Goal: Task Accomplishment & Management: Manage account settings

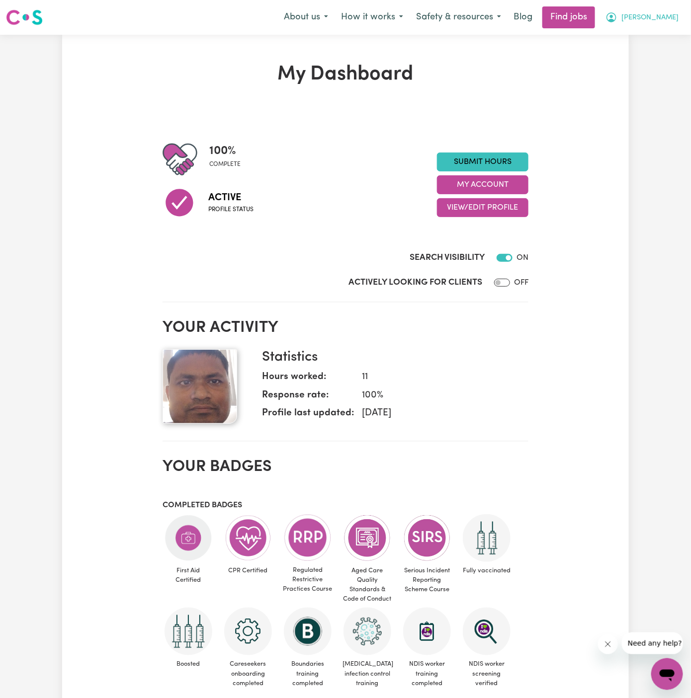
click at [639, 14] on span "[PERSON_NAME]" at bounding box center [649, 17] width 57 height 11
click at [639, 29] on link "My Account" at bounding box center [645, 38] width 79 height 19
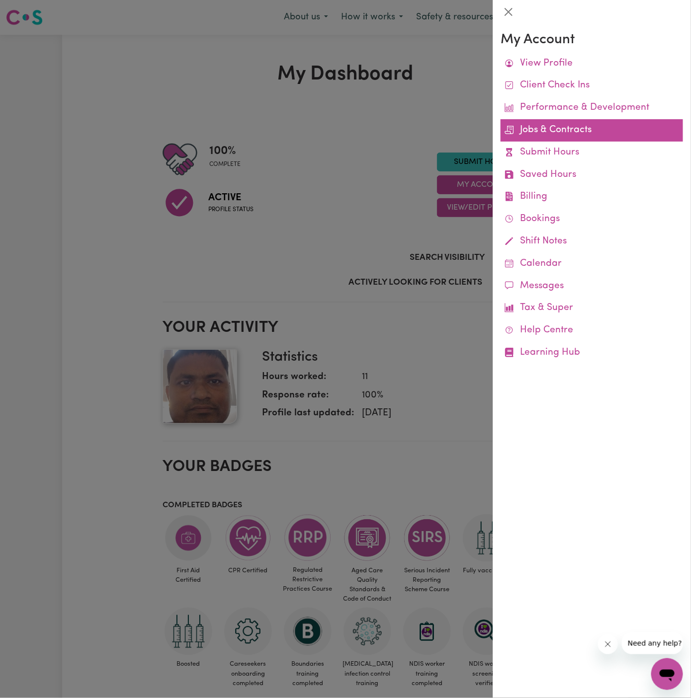
click at [549, 123] on link "Jobs & Contracts" at bounding box center [592, 130] width 182 height 22
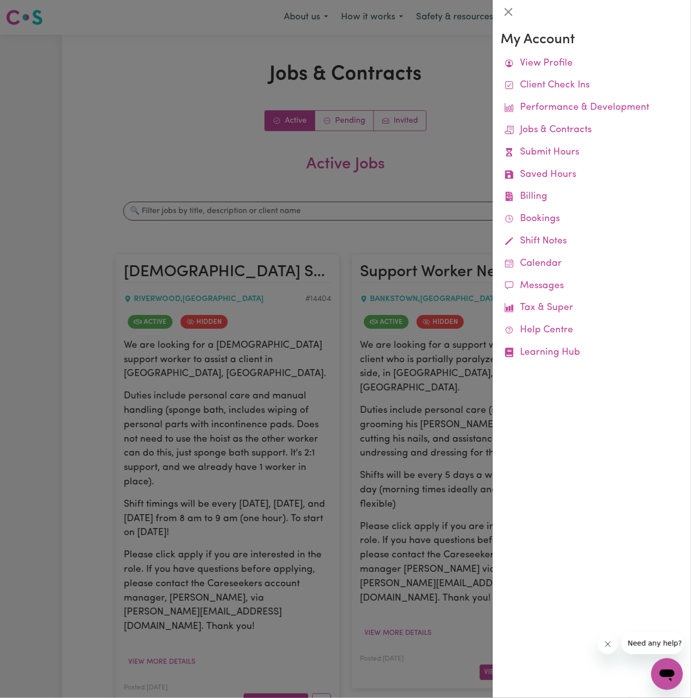
click at [549, 123] on link "Jobs & Contracts" at bounding box center [592, 130] width 182 height 22
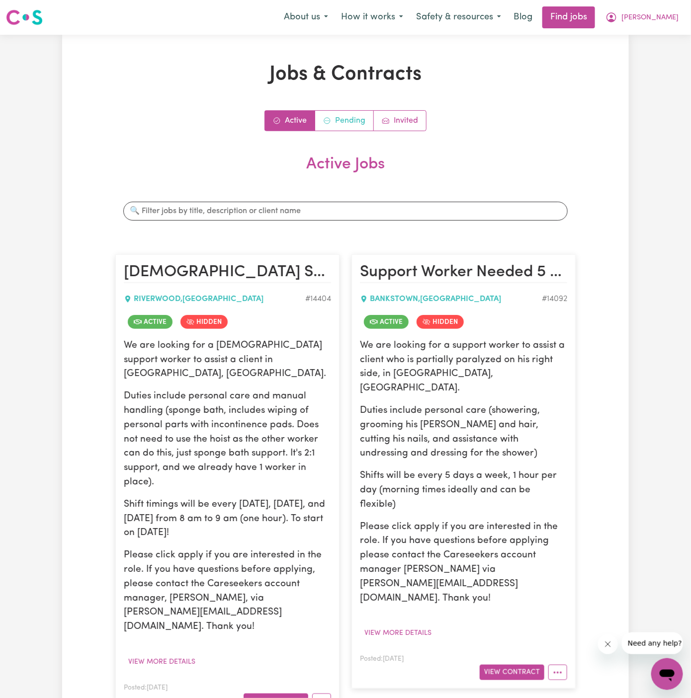
click at [358, 116] on link "Pending" at bounding box center [344, 121] width 59 height 20
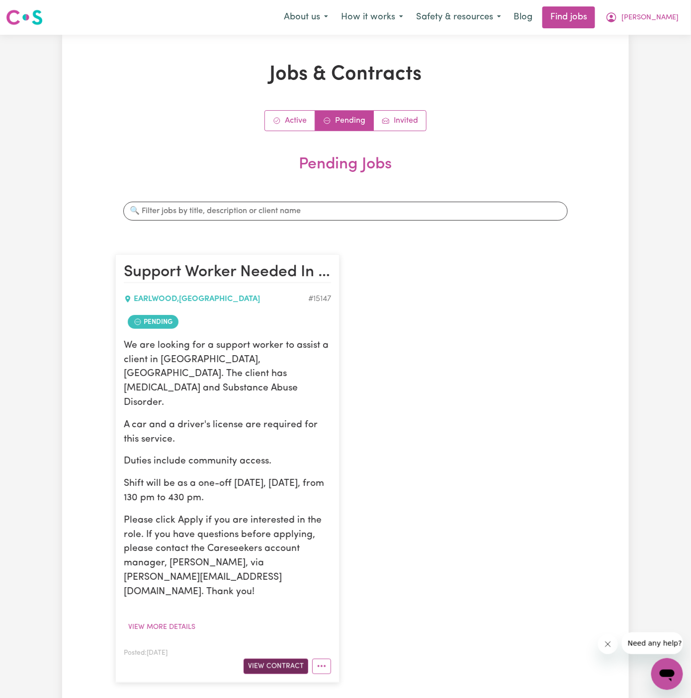
click at [277, 659] on button "View Contract" at bounding box center [276, 666] width 65 height 15
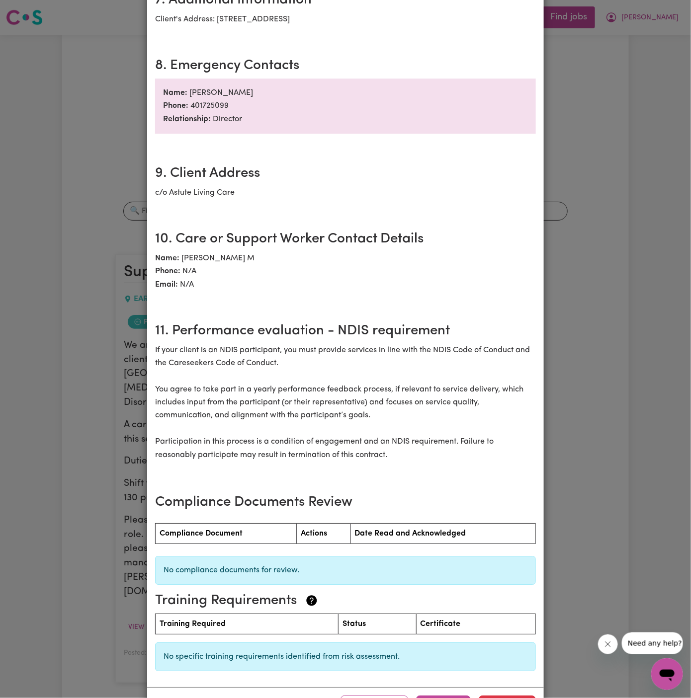
scroll to position [989, 0]
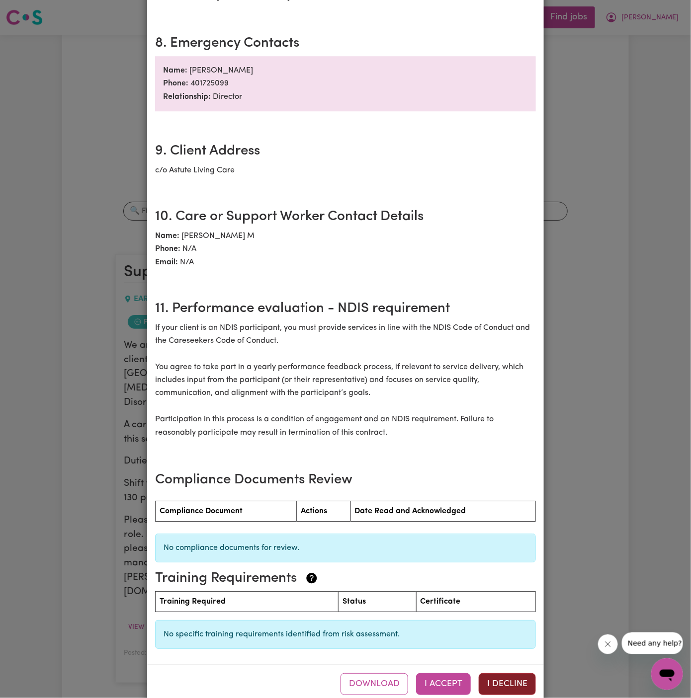
click at [511, 673] on button "I Decline" at bounding box center [507, 684] width 57 height 22
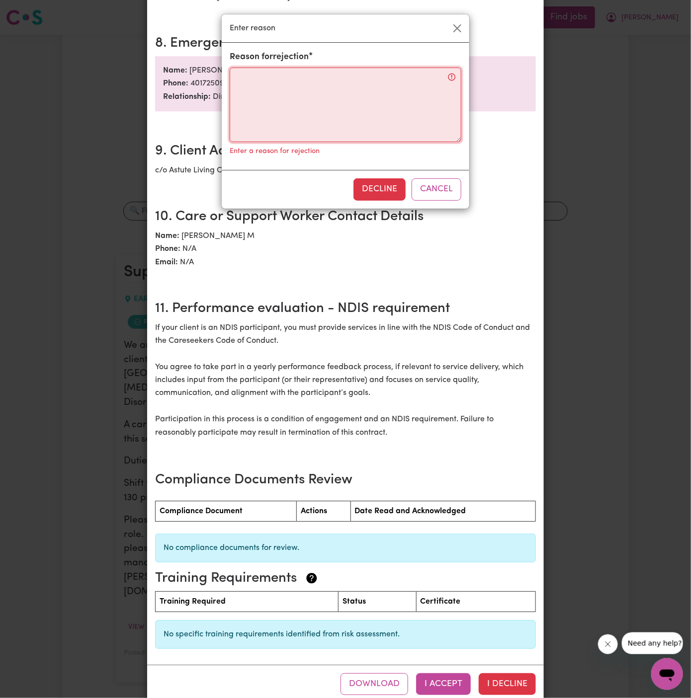
click at [309, 108] on textarea "Reason for rejection" at bounding box center [346, 105] width 232 height 75
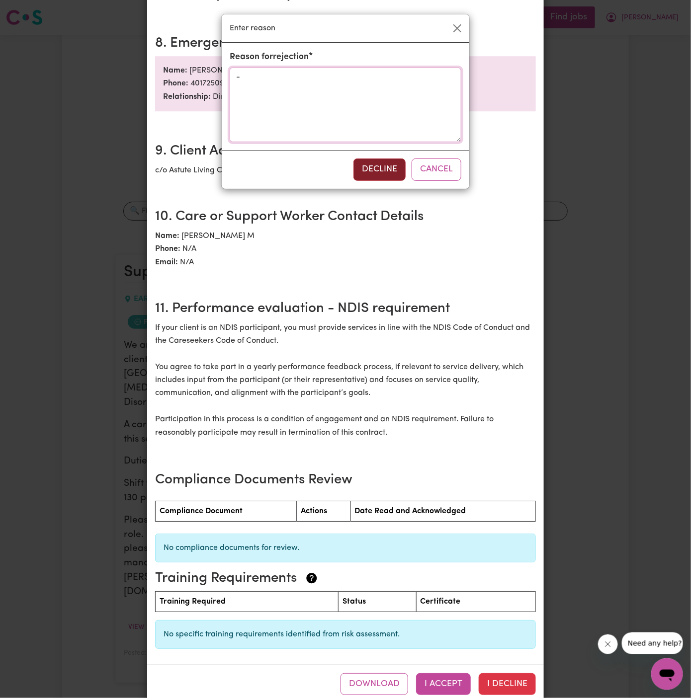
type textarea "-"
click at [390, 167] on button "Decline" at bounding box center [379, 170] width 52 height 22
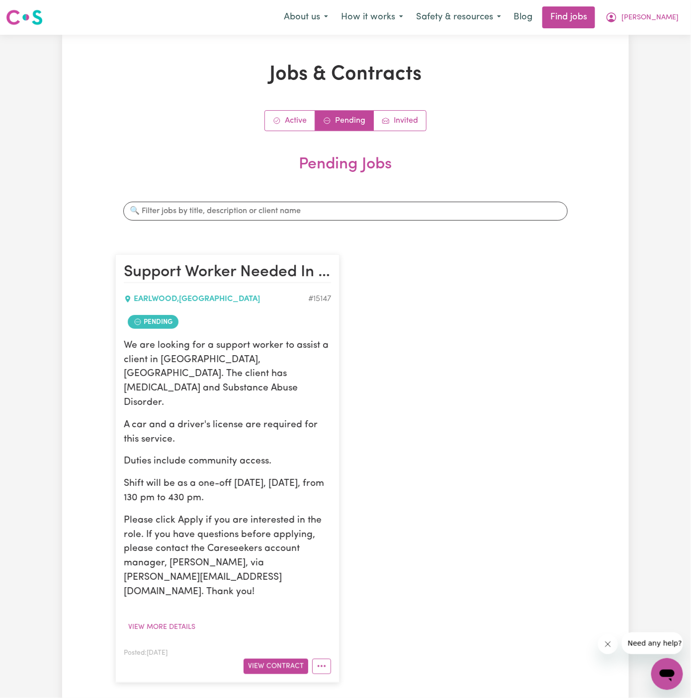
scroll to position [0, 0]
click at [653, 13] on span "[PERSON_NAME]" at bounding box center [649, 17] width 57 height 11
click at [653, 29] on link "My Account" at bounding box center [645, 38] width 79 height 19
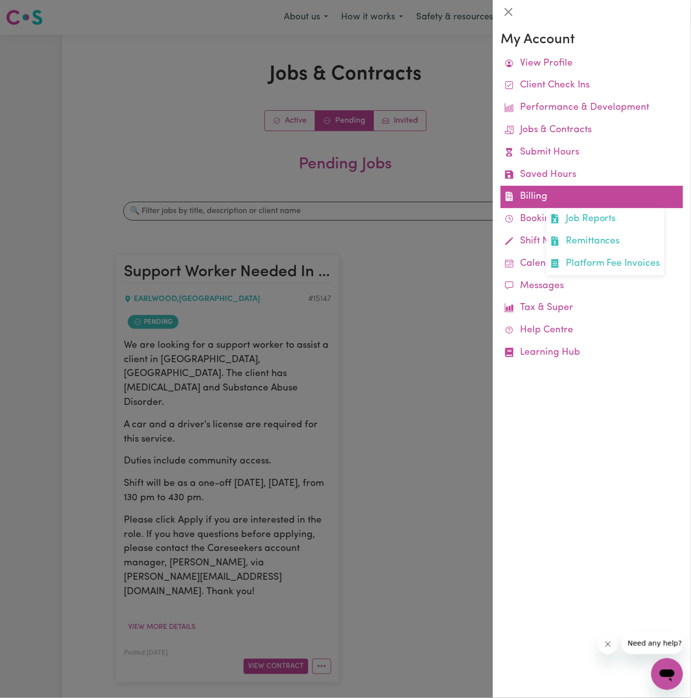
click at [537, 196] on link "Billing Job Reports Remittances Platform Fee Invoices" at bounding box center [592, 197] width 182 height 22
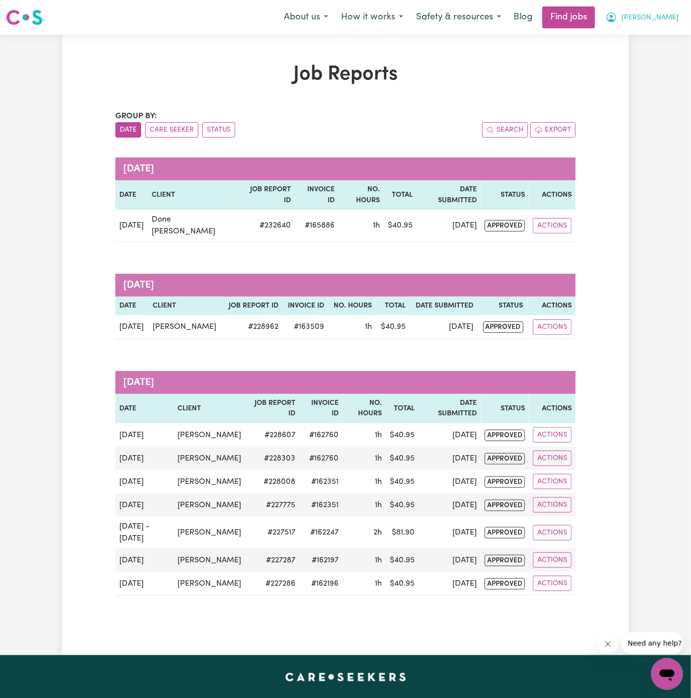
click at [670, 10] on button "[PERSON_NAME]" at bounding box center [642, 17] width 86 height 21
click at [670, 35] on link "My Account" at bounding box center [645, 38] width 79 height 19
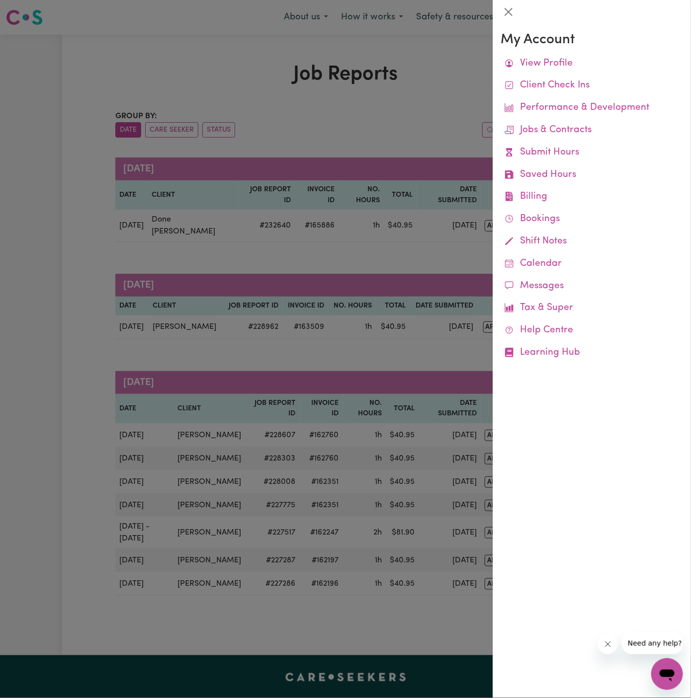
click at [468, 40] on div at bounding box center [345, 349] width 691 height 698
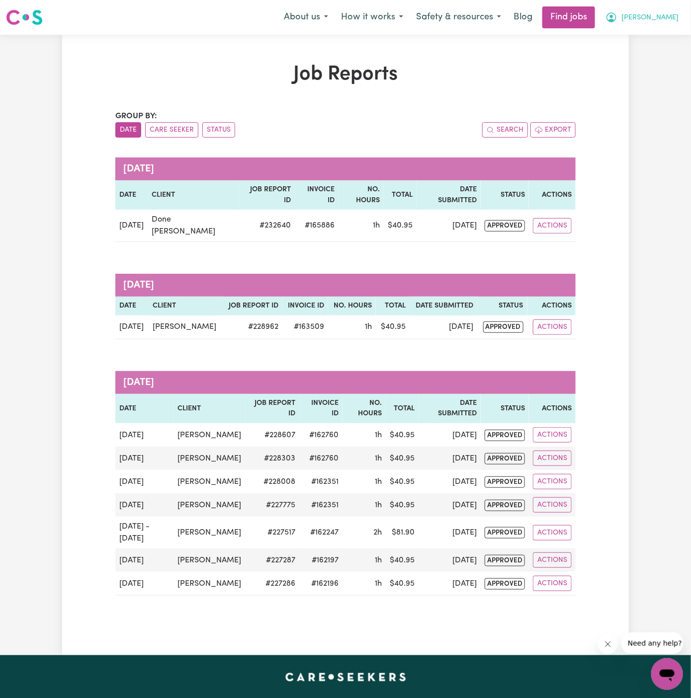
click at [652, 8] on button "[PERSON_NAME]" at bounding box center [642, 17] width 86 height 21
click at [633, 72] on link "Logout" at bounding box center [645, 76] width 79 height 19
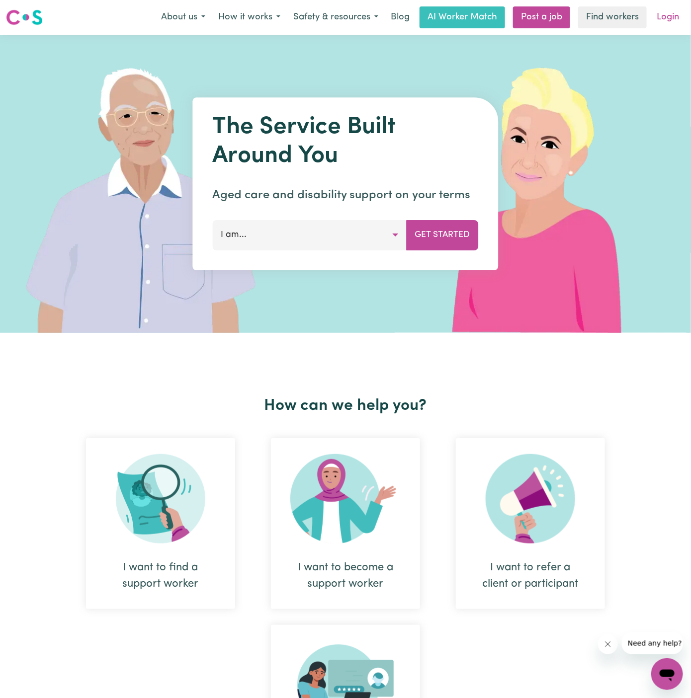
click at [679, 15] on link "Login" at bounding box center [668, 17] width 34 height 22
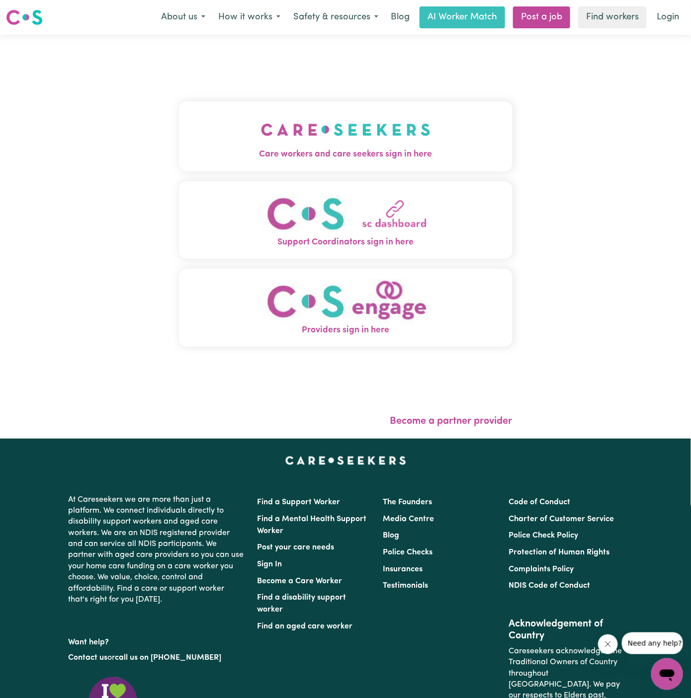
click at [296, 116] on img "Care workers and care seekers sign in here" at bounding box center [345, 129] width 169 height 37
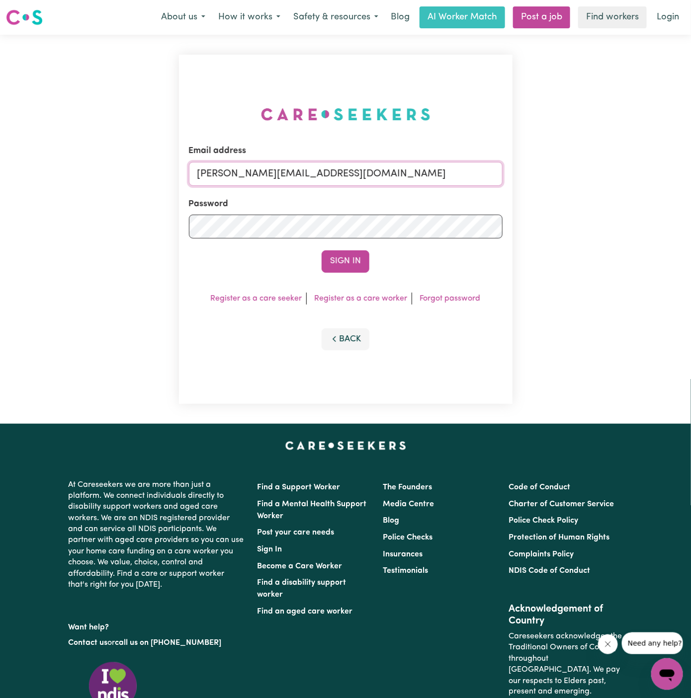
click at [378, 170] on input "[PERSON_NAME][EMAIL_ADDRESS][DOMAIN_NAME]" at bounding box center [346, 174] width 314 height 24
drag, startPoint x: 250, startPoint y: 176, endPoint x: 698, endPoint y: 171, distance: 448.8
click at [690, 171] on html "Menu About us How it works Safety & resources Blog AI Worker Match Post a job F…" at bounding box center [345, 425] width 691 height 851
type input "superuser~[EMAIL_ADDRESS][DOMAIN_NAME]"
click at [322, 250] on button "Sign In" at bounding box center [346, 261] width 48 height 22
